Goal: Transaction & Acquisition: Purchase product/service

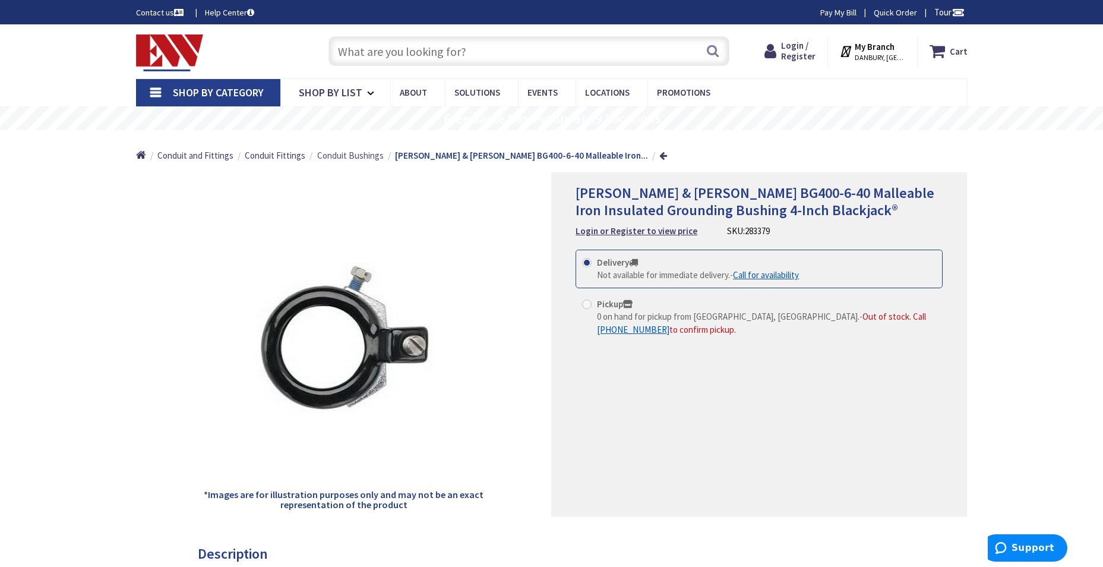
click at [323, 155] on span "Conduit Bushings" at bounding box center [350, 155] width 67 height 11
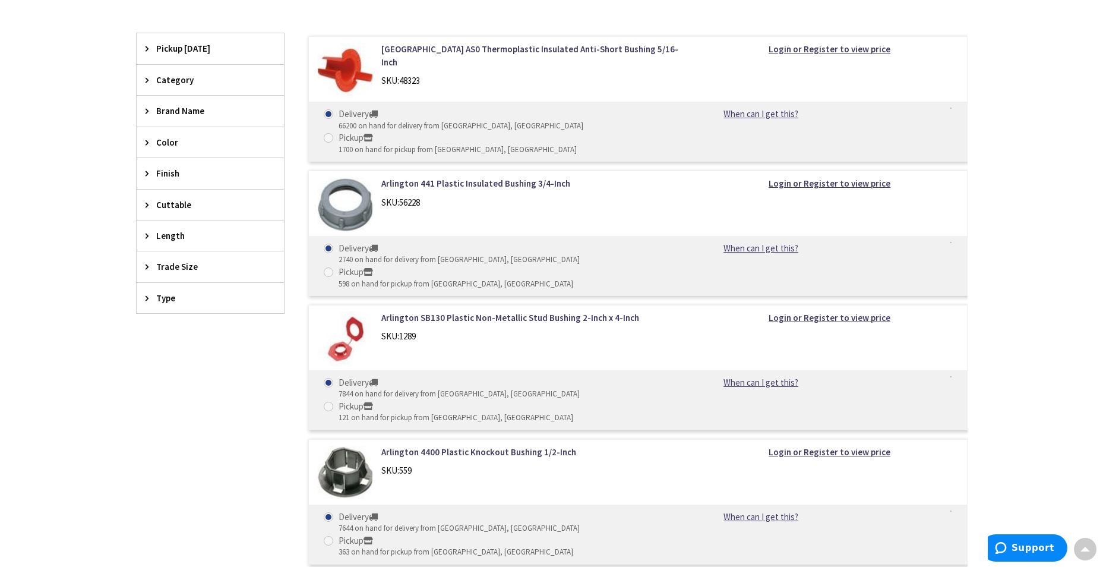
scroll to position [297, 0]
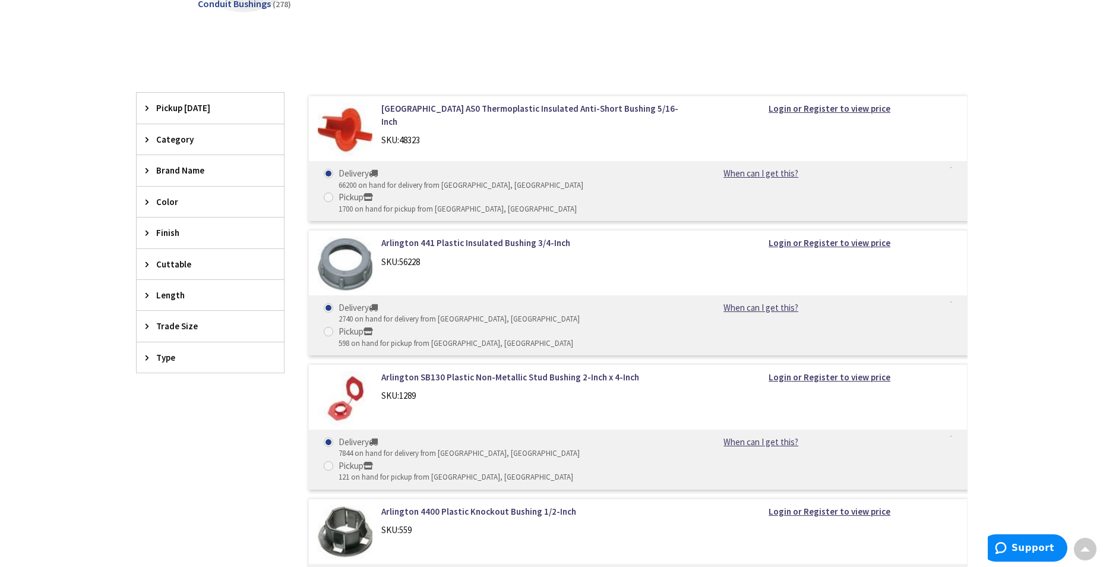
click at [163, 326] on span "Trade Size" at bounding box center [204, 326] width 97 height 12
click at [170, 392] on span "2 Inch" at bounding box center [210, 390] width 147 height 20
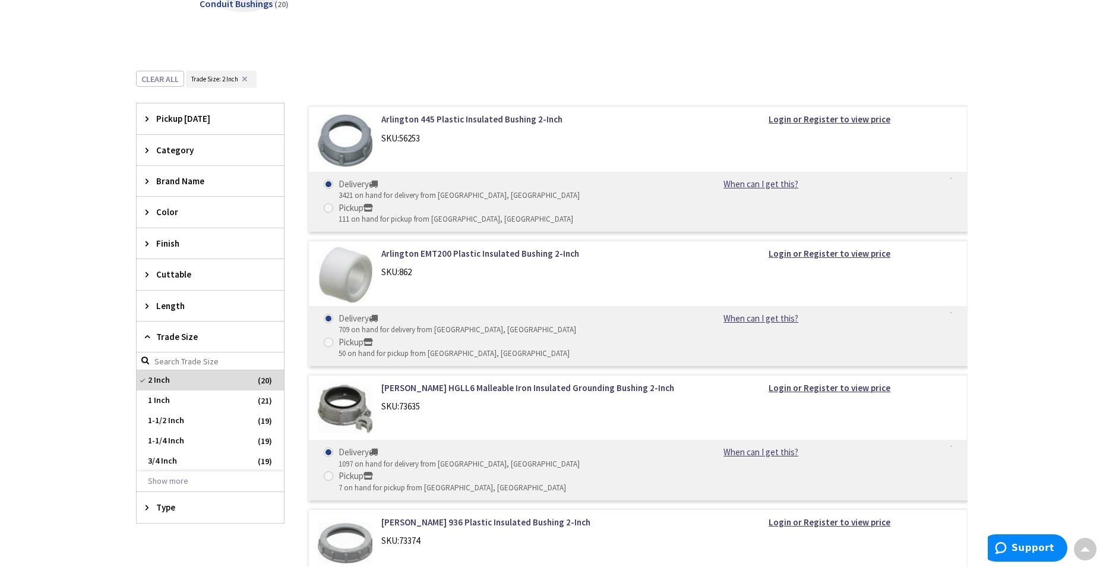
click at [355, 381] on img at bounding box center [345, 408] width 55 height 55
